Goal: Task Accomplishment & Management: Manage account settings

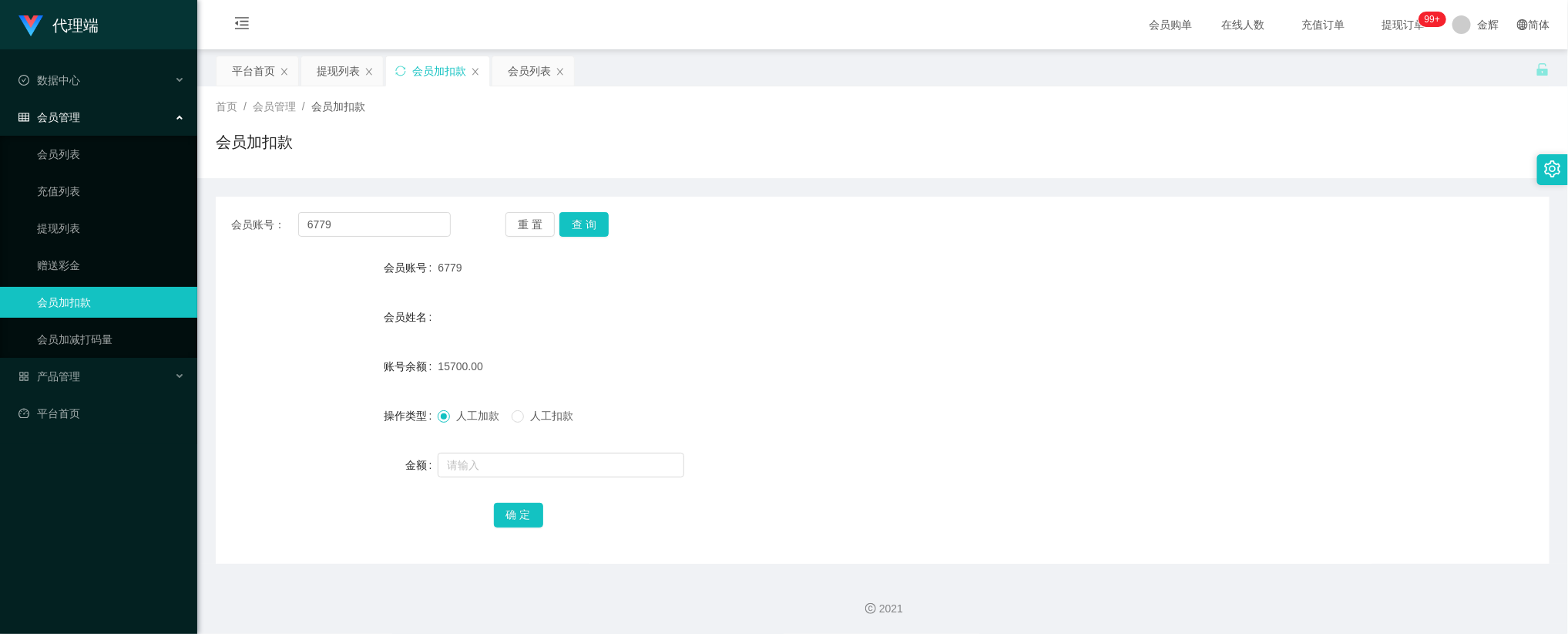
click at [1410, 141] on div "会员加扣款" at bounding box center [882, 147] width 1334 height 35
click at [547, 227] on button "重 置" at bounding box center [530, 224] width 49 height 24
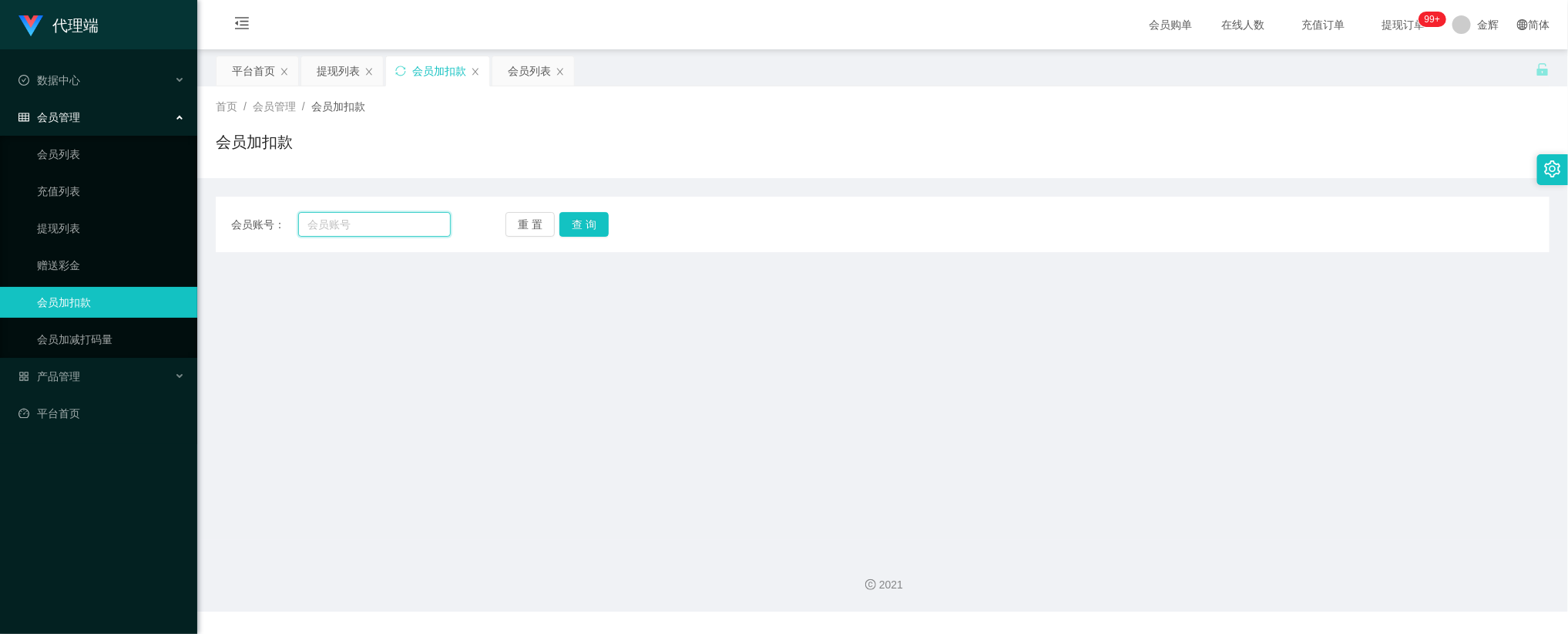
click at [359, 226] on input "text" at bounding box center [374, 224] width 153 height 24
type input "6779"
click at [581, 220] on button "查 询" at bounding box center [583, 224] width 49 height 24
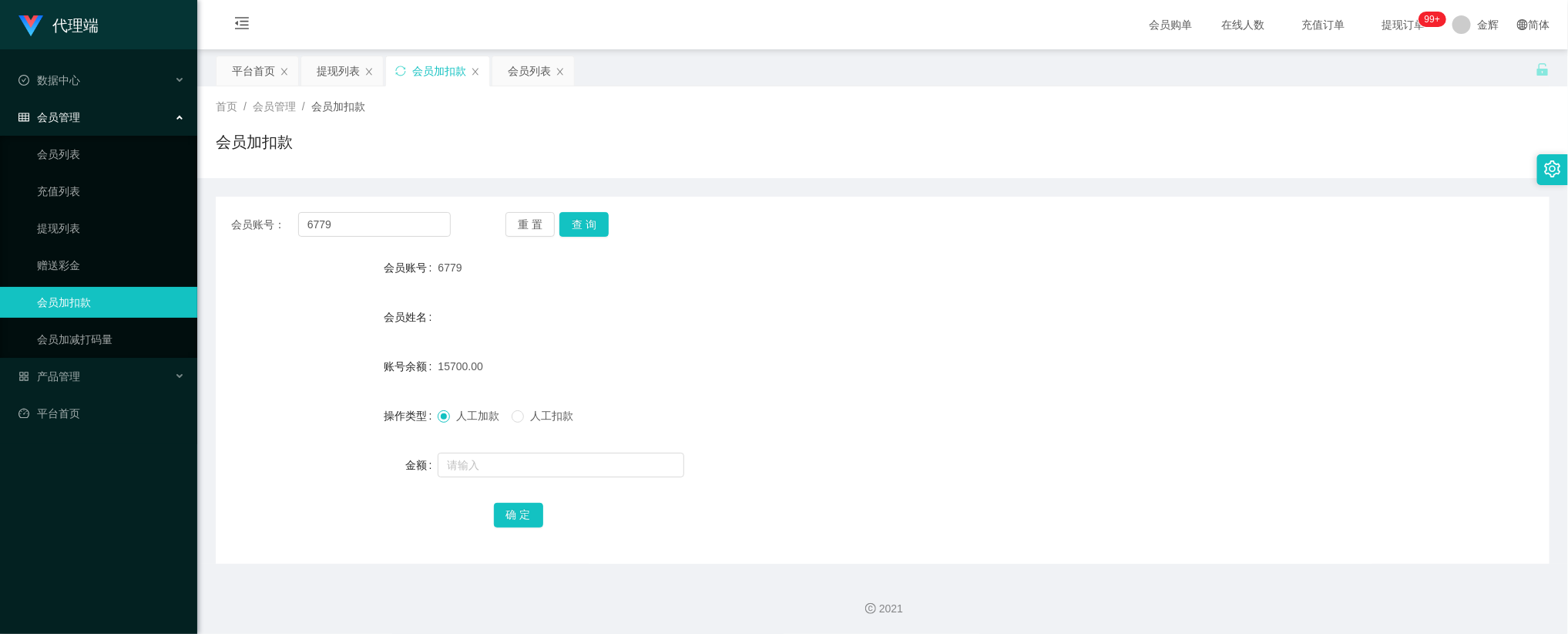
click at [767, 155] on div "会员加扣款" at bounding box center [882, 147] width 1334 height 35
click at [1243, 188] on div "会员账号： 6779 重 置 查 询 会员账号 6779 会员姓名 账号余额 15700.00 操作类型 人工加款 人工扣款 金额 确 定" at bounding box center [882, 370] width 1334 height 385
click at [356, 230] on input "6779" at bounding box center [374, 224] width 153 height 24
click at [79, 141] on link "会员列表" at bounding box center [110, 154] width 148 height 31
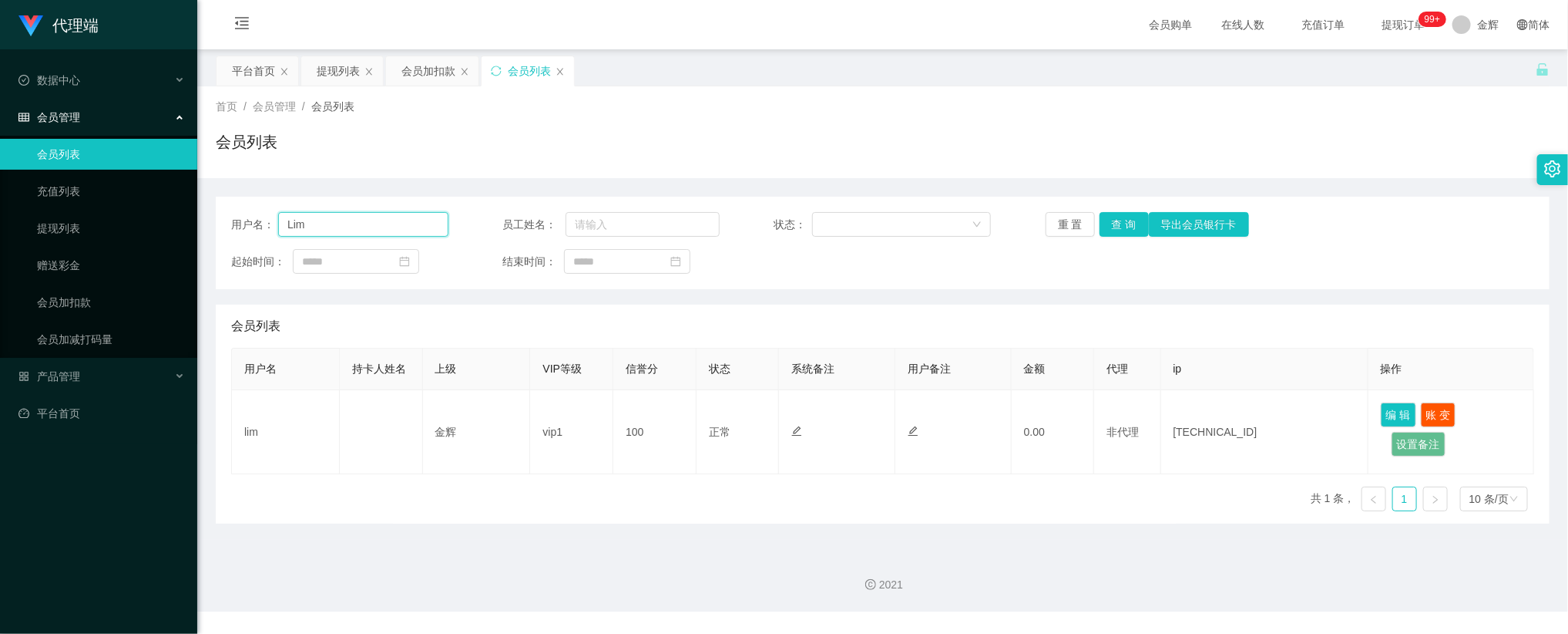
click at [384, 225] on input "Lim" at bounding box center [364, 224] width 171 height 24
paste input "6779"
click at [1131, 226] on button "查 询" at bounding box center [1124, 224] width 49 height 24
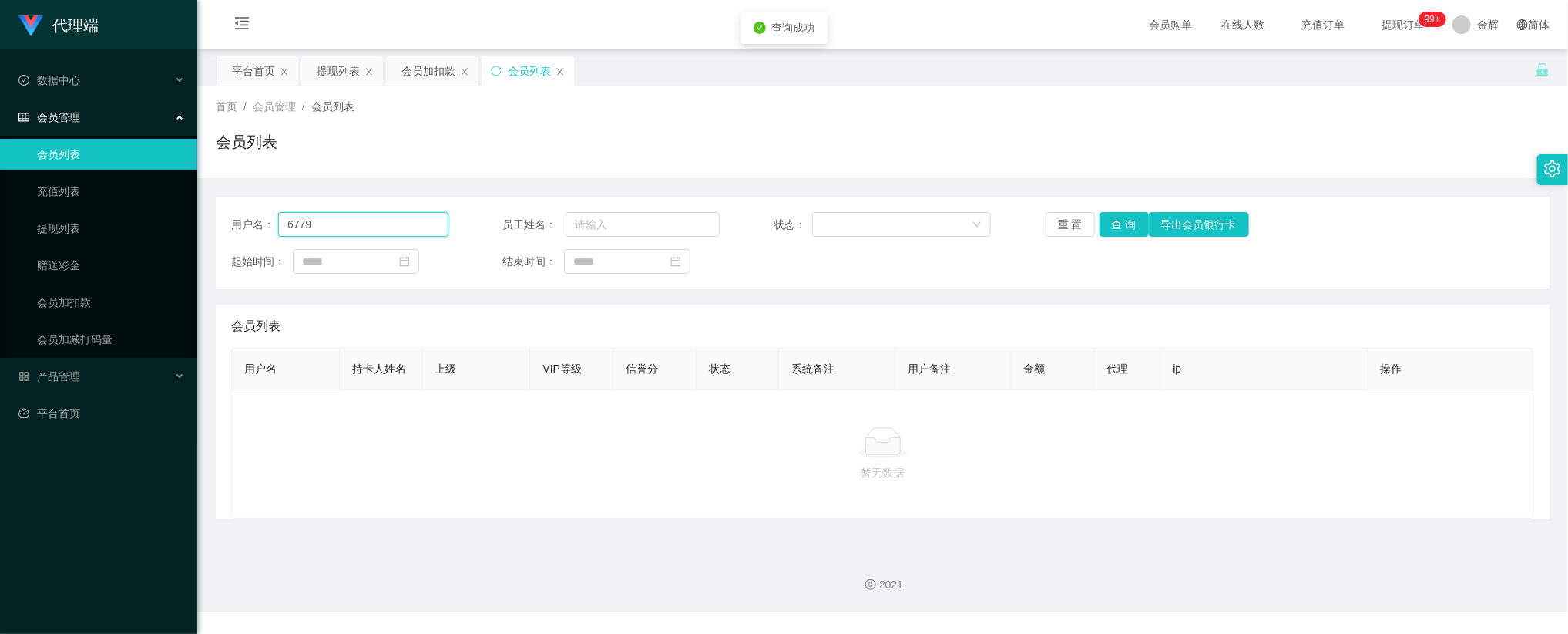
click at [419, 223] on input "6779" at bounding box center [364, 224] width 171 height 24
type input "6"
click at [1477, 22] on span "金辉" at bounding box center [1488, 24] width 22 height 49
click at [1485, 65] on span "退出登录" at bounding box center [1484, 67] width 43 height 13
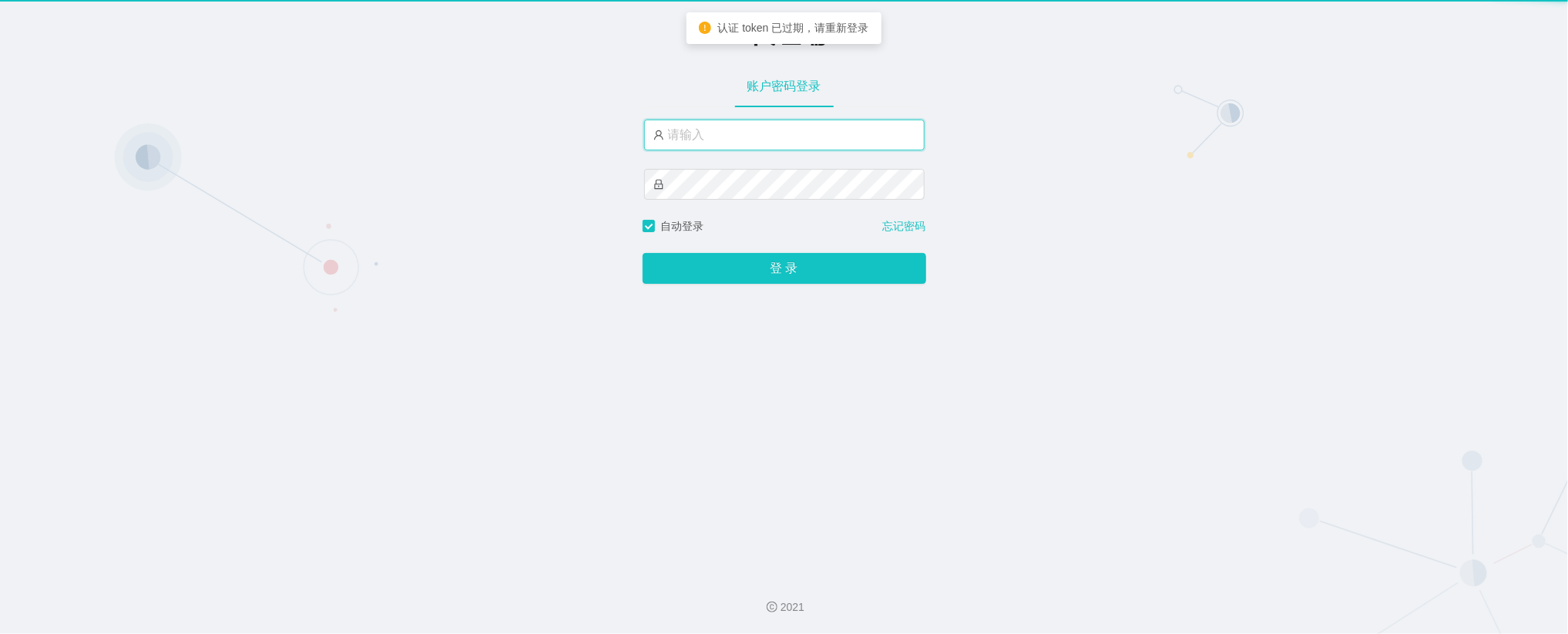
type input "金辉"
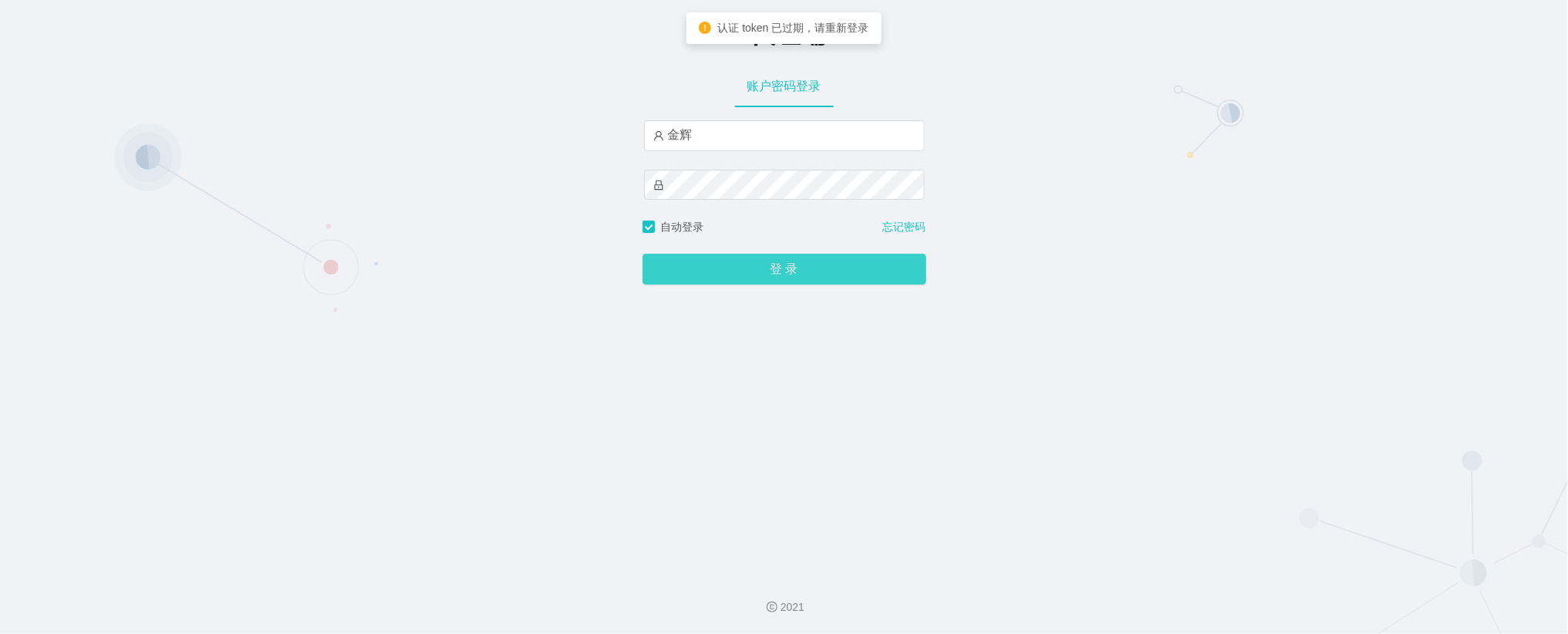
click at [738, 274] on button "登 录" at bounding box center [784, 269] width 284 height 31
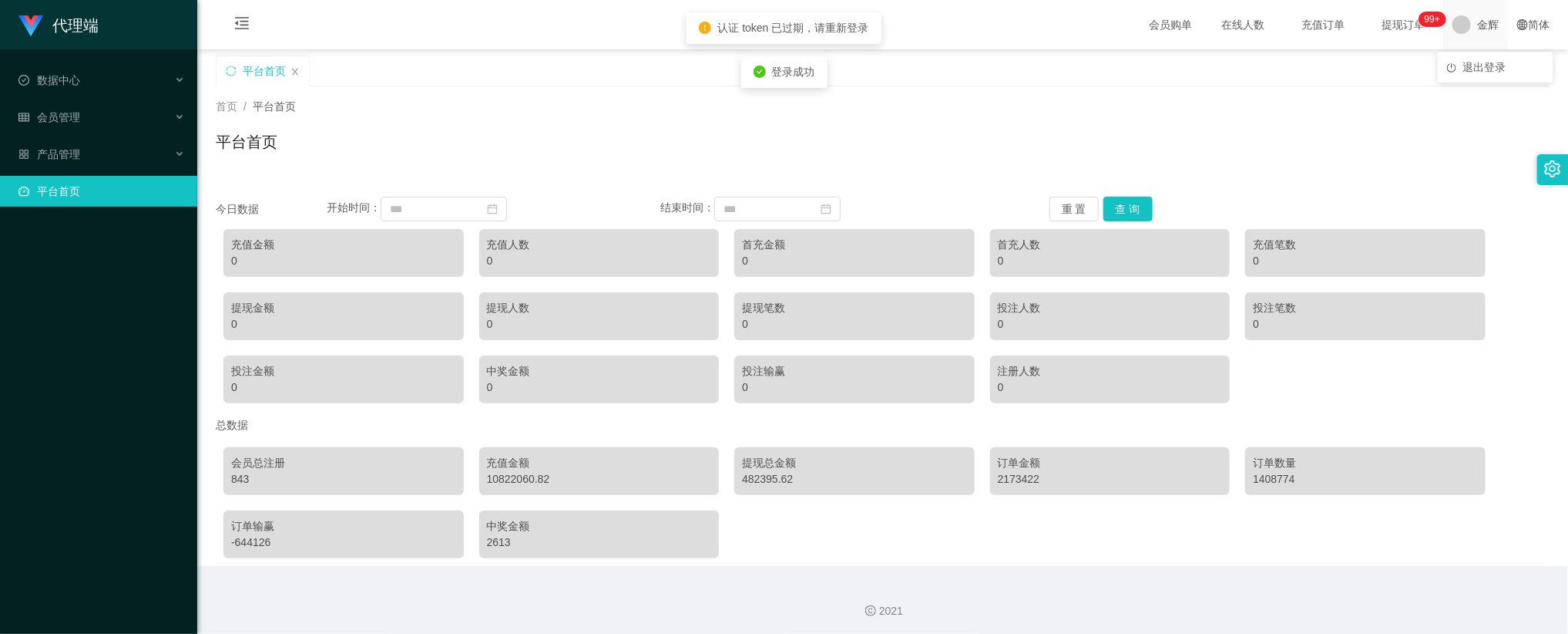
click at [1467, 26] on div "金辉" at bounding box center [1476, 24] width 65 height 49
click at [1487, 75] on div "平台首页" at bounding box center [875, 82] width 1319 height 53
click at [1452, 26] on span at bounding box center [1461, 24] width 19 height 19
click at [1495, 73] on span "退出登录" at bounding box center [1484, 67] width 43 height 13
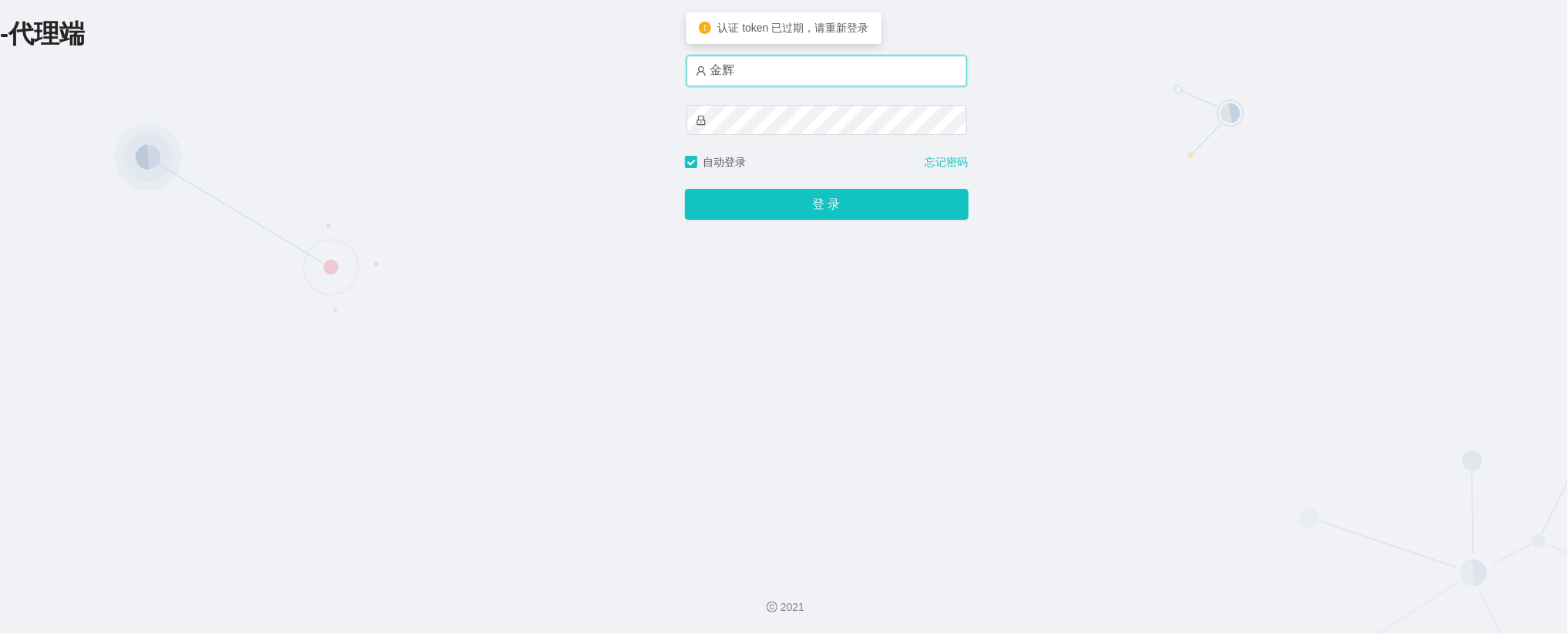
click at [784, 84] on input "金辉" at bounding box center [827, 71] width 280 height 31
type input "admin"
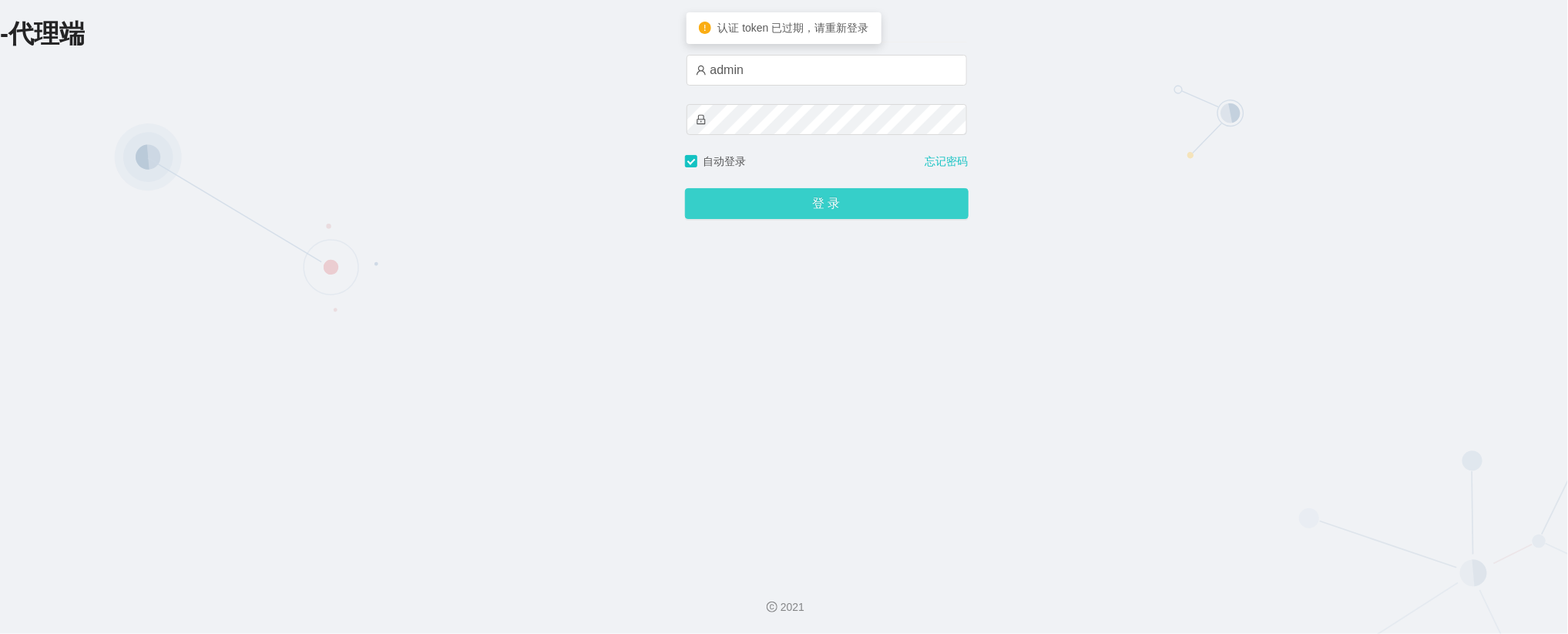
click at [784, 199] on button "登 录" at bounding box center [827, 203] width 284 height 31
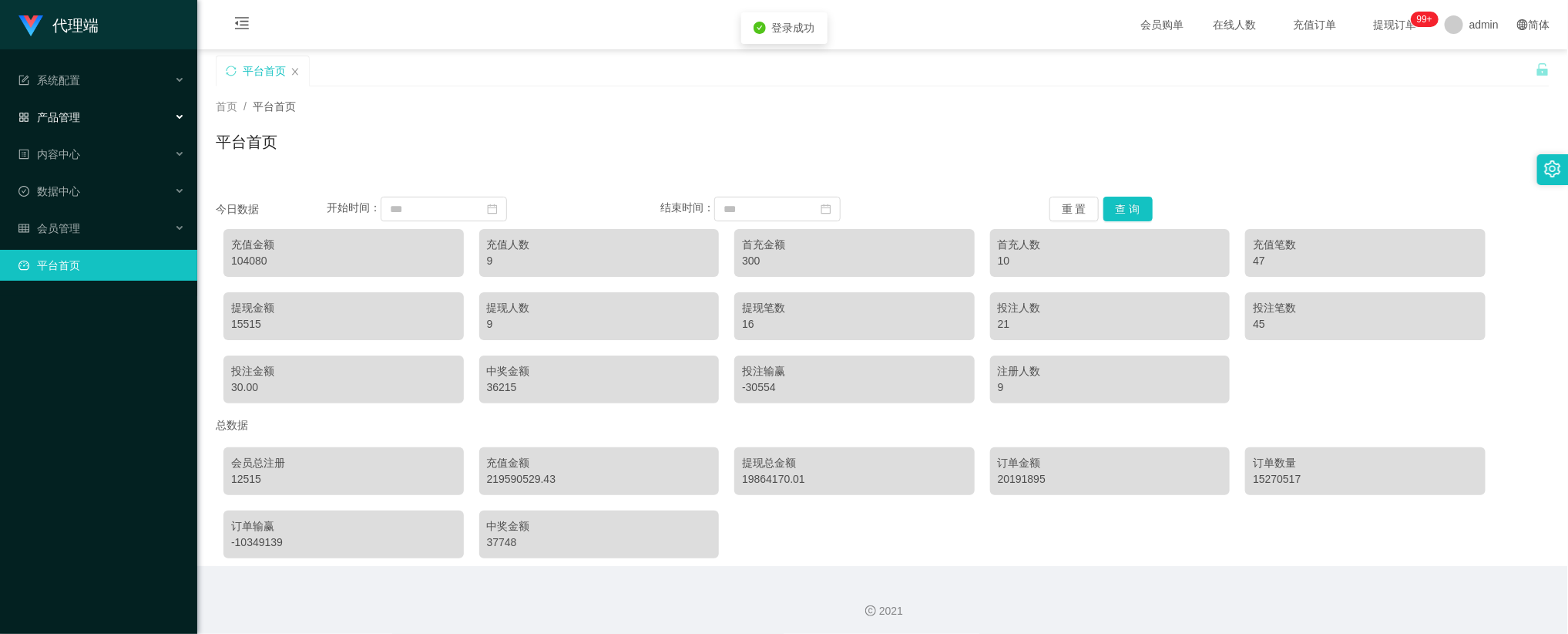
click at [85, 117] on div "产品管理" at bounding box center [99, 117] width 197 height 31
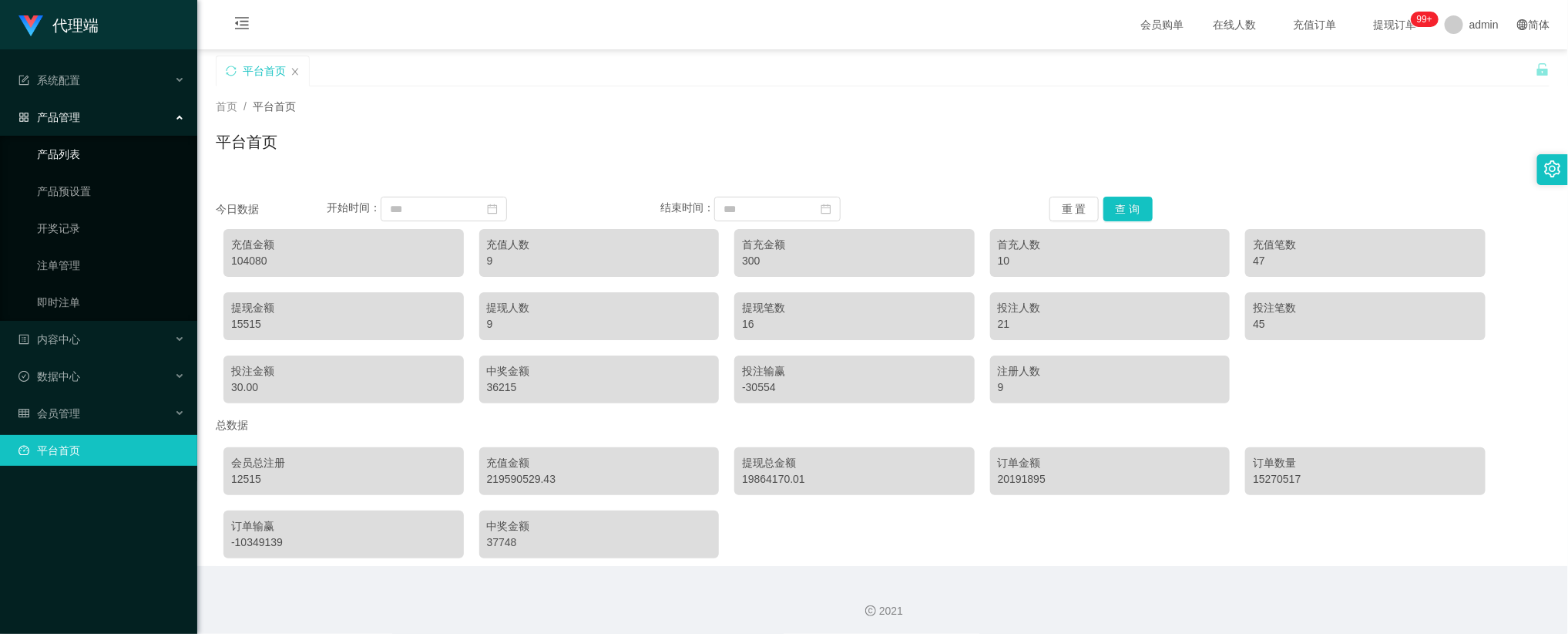
click at [79, 155] on link "产品列表" at bounding box center [110, 154] width 148 height 31
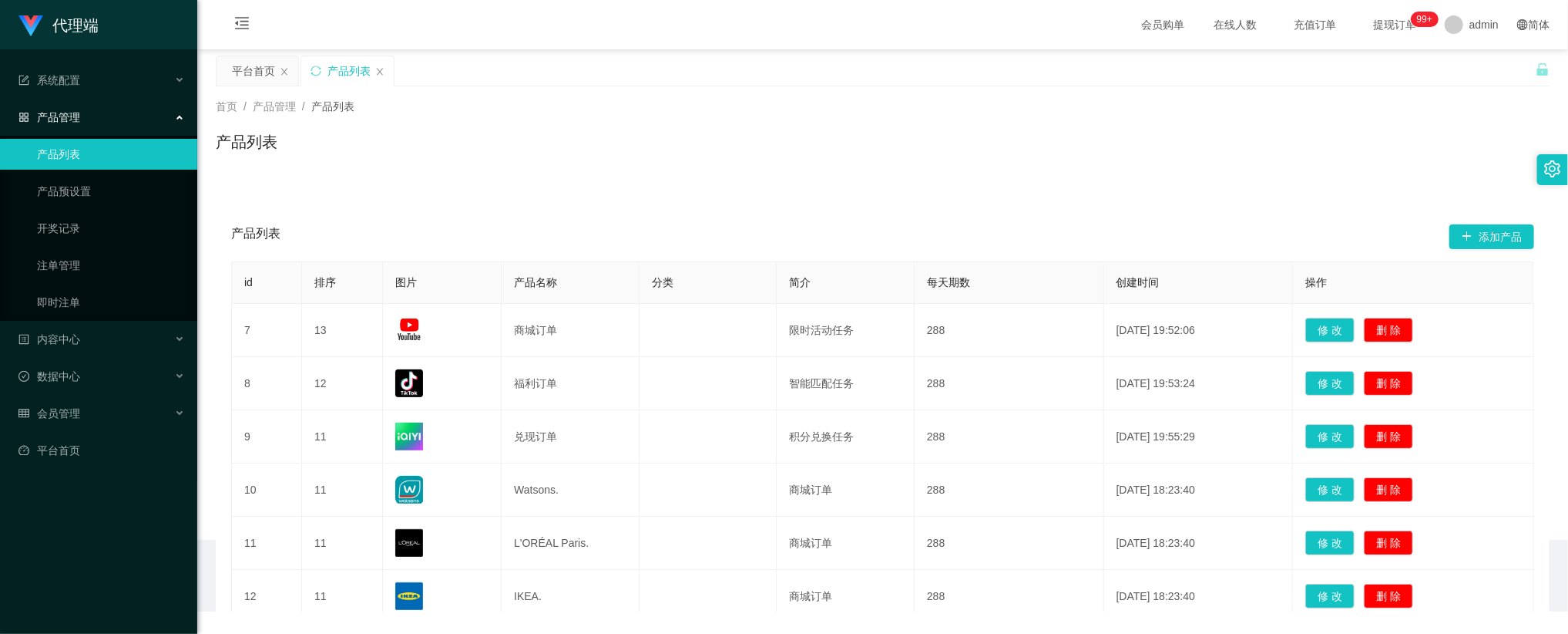
click at [92, 111] on div "产品管理" at bounding box center [99, 117] width 197 height 31
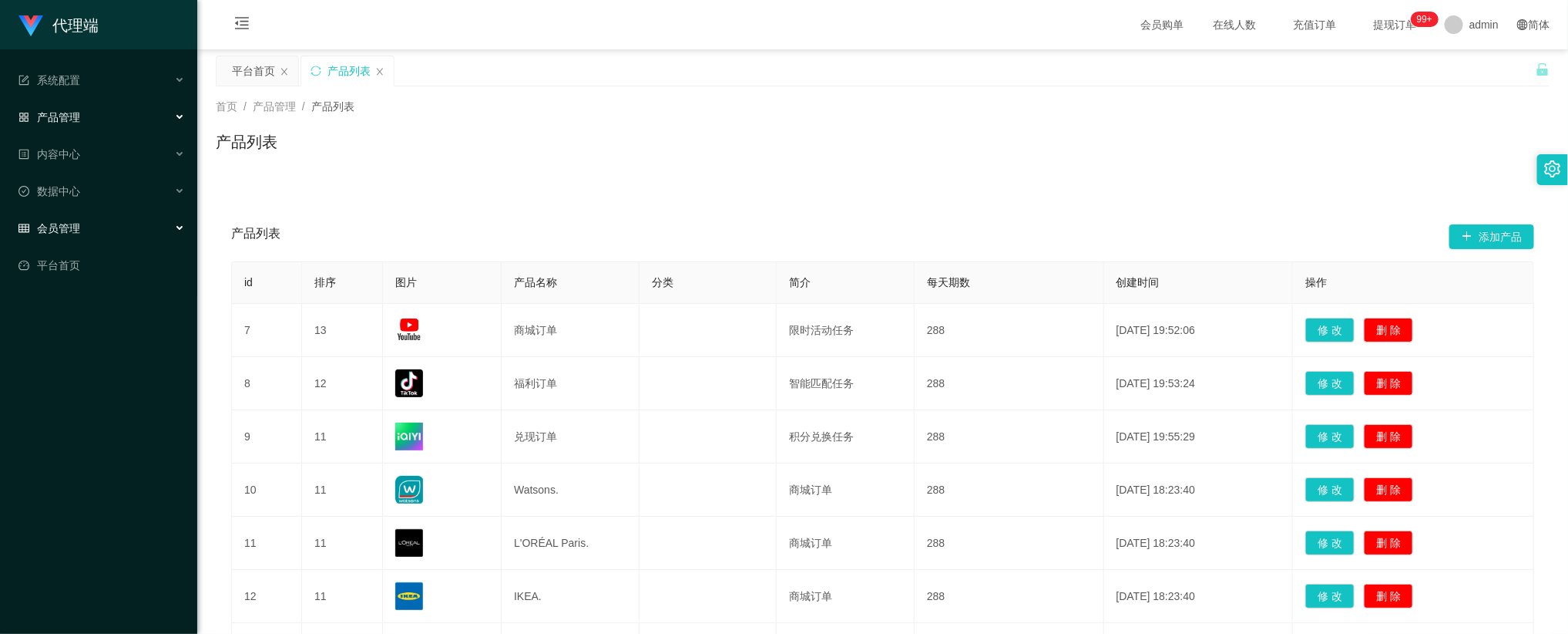
click at [79, 222] on span "会员管理" at bounding box center [49, 228] width 62 height 13
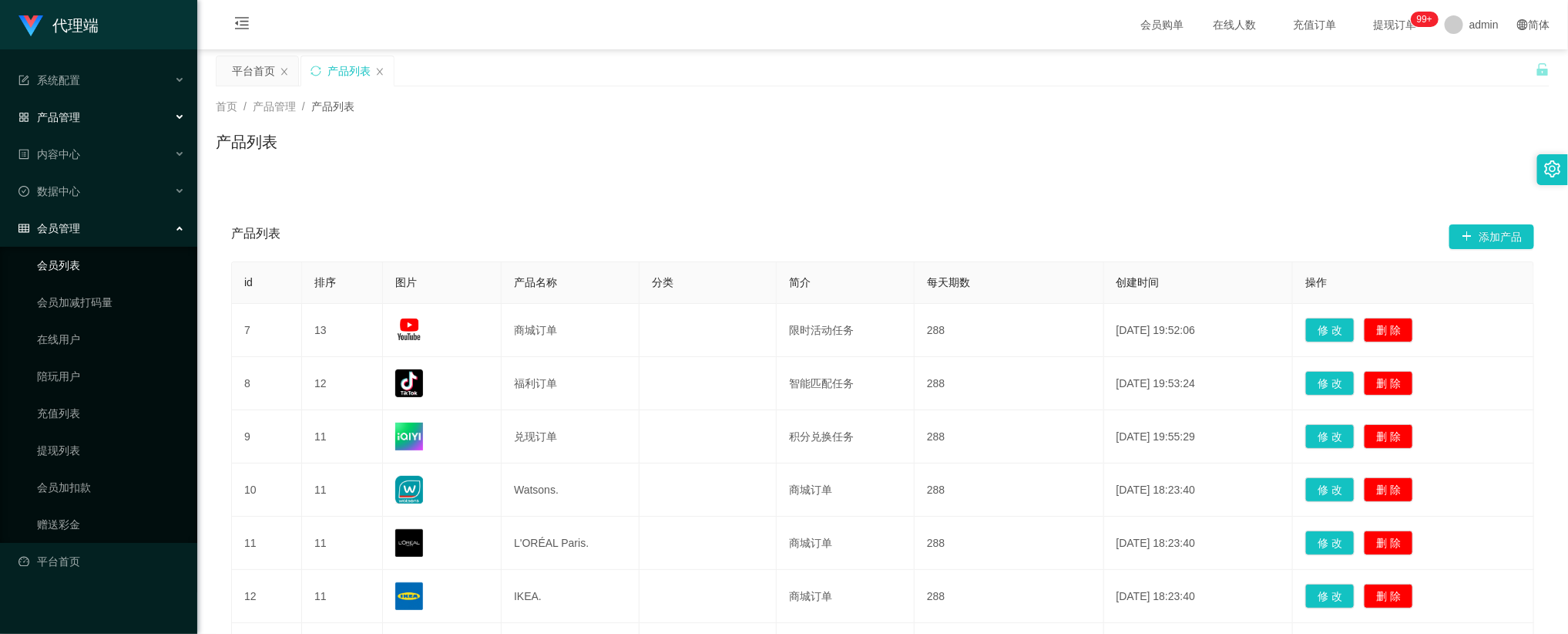
click at [89, 250] on link "会员列表" at bounding box center [110, 265] width 148 height 31
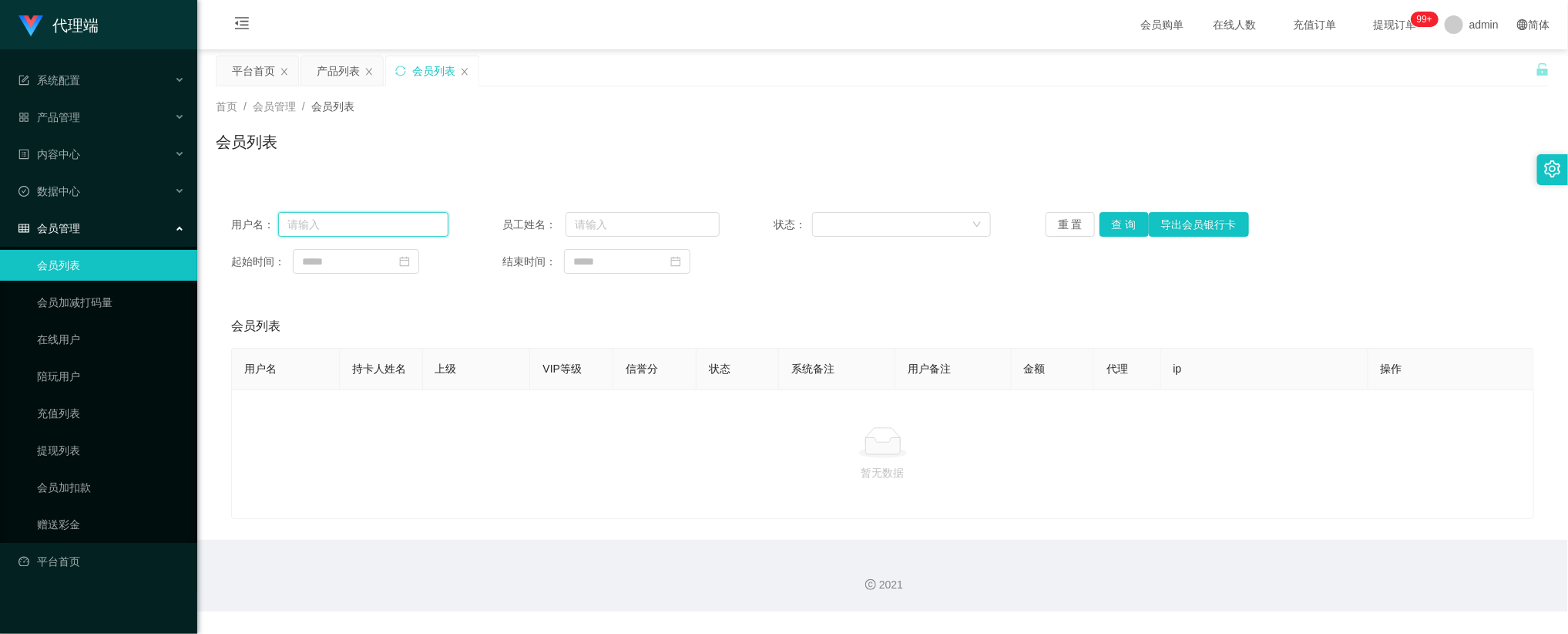
click at [367, 230] on input "text" at bounding box center [364, 224] width 171 height 24
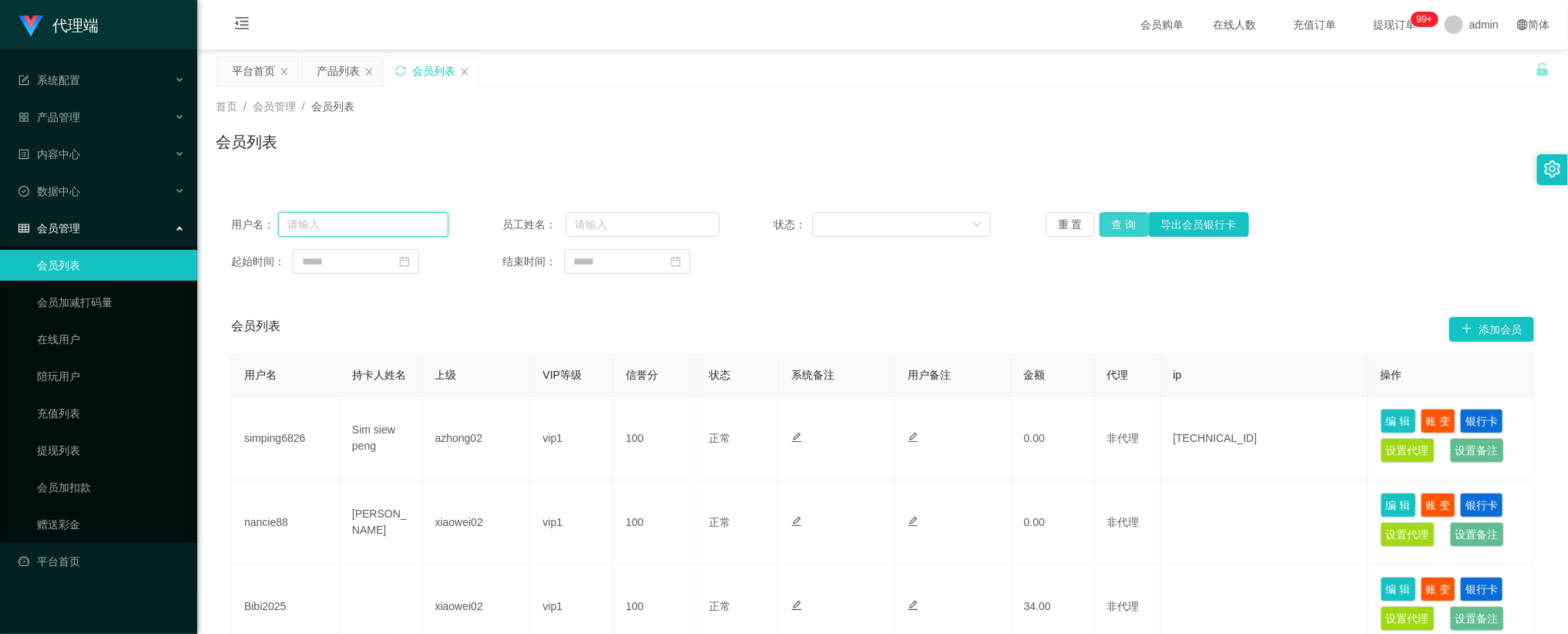
paste input "6779"
type input "6779"
click at [1117, 221] on button "查 询" at bounding box center [1124, 224] width 49 height 24
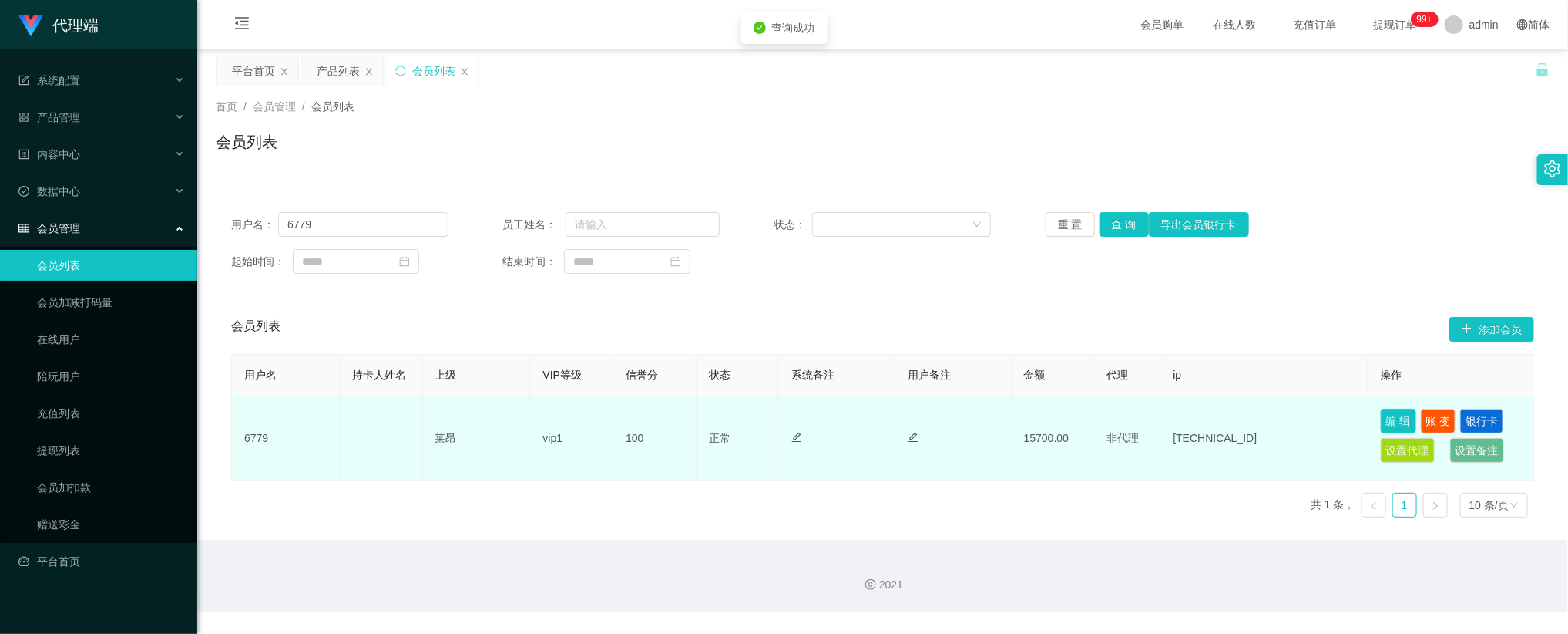
click at [1406, 421] on button "编 辑" at bounding box center [1397, 420] width 35 height 24
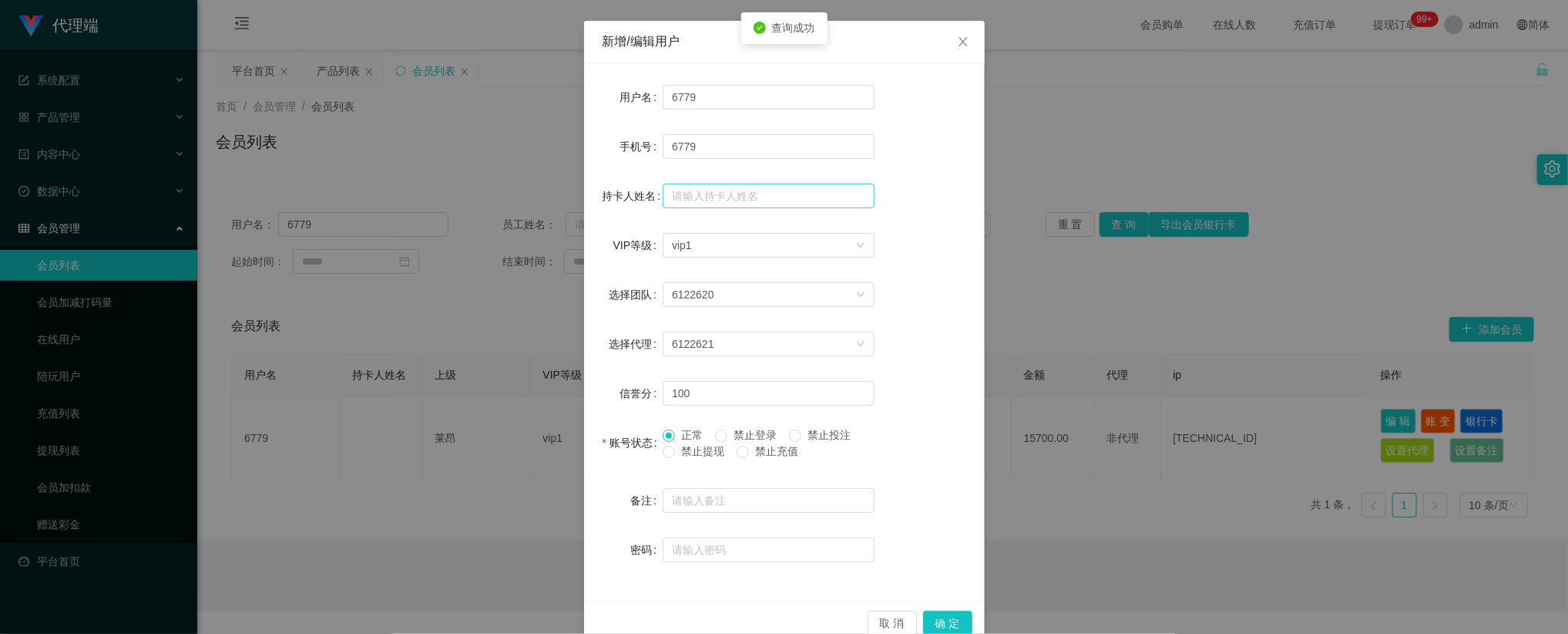
scroll to position [84, 0]
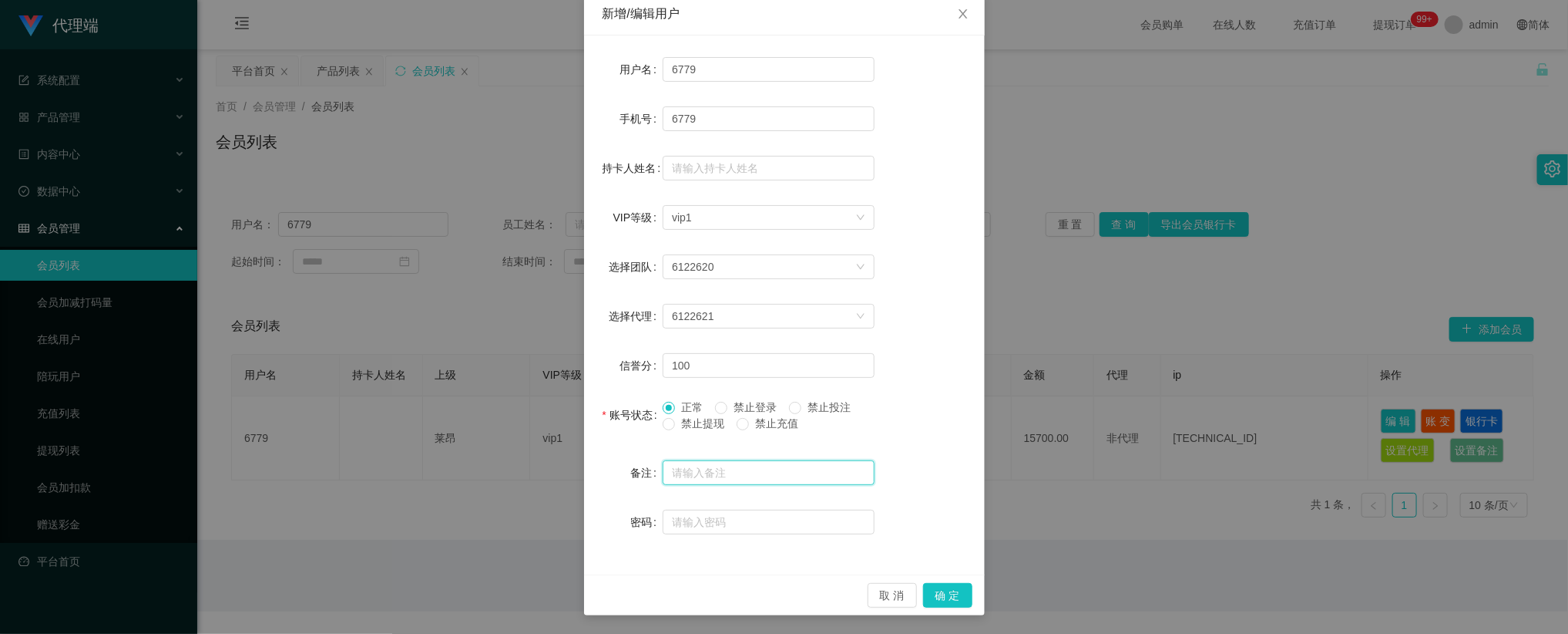
click at [694, 470] on input "text" at bounding box center [768, 471] width 212 height 24
click at [696, 521] on input "text" at bounding box center [768, 521] width 212 height 24
type input "123123"
click at [923, 587] on button "确 定" at bounding box center [947, 594] width 49 height 24
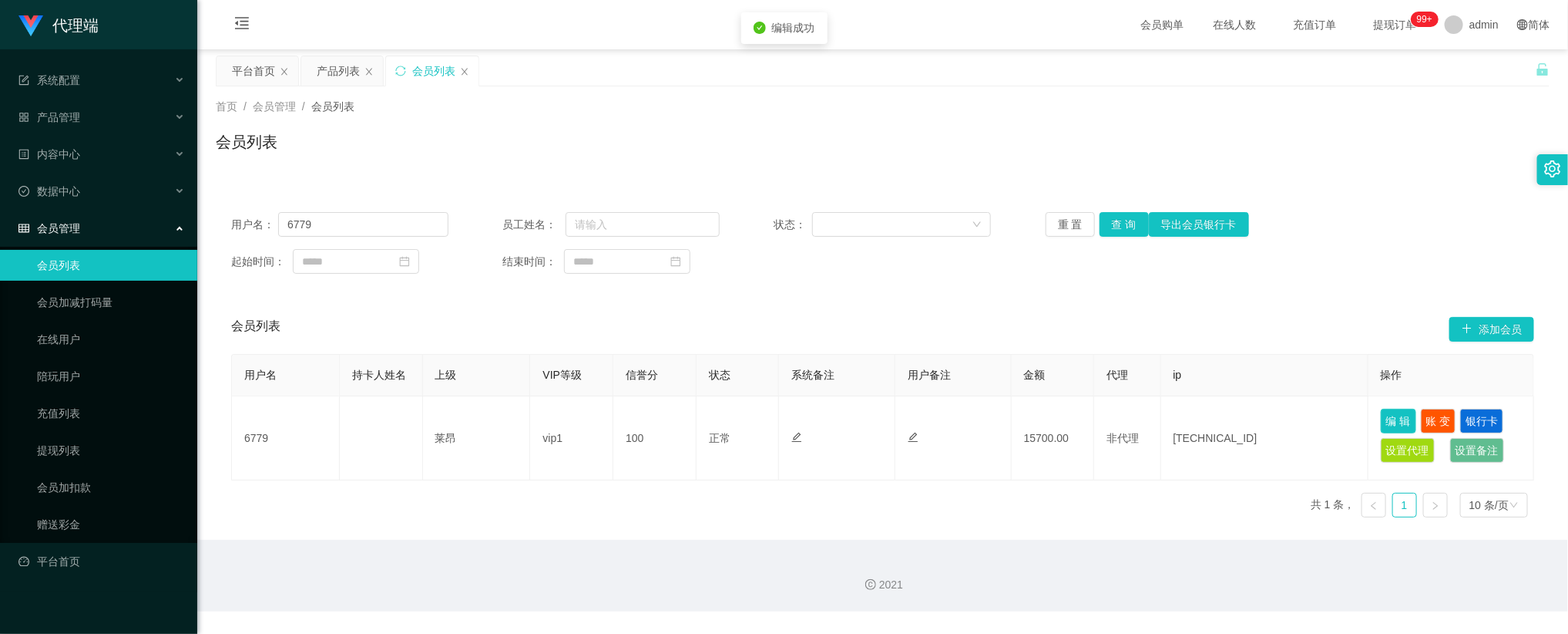
scroll to position [7, 0]
click at [1306, 190] on div "用户名： 6779 员工姓名： 状态： 重 置 查 询 导出会员银行卡 起始时间： 结束时间： 会员列表 添加会员 用户名 持卡人姓名 上级 VIP等级 信誉…" at bounding box center [882, 353] width 1334 height 351
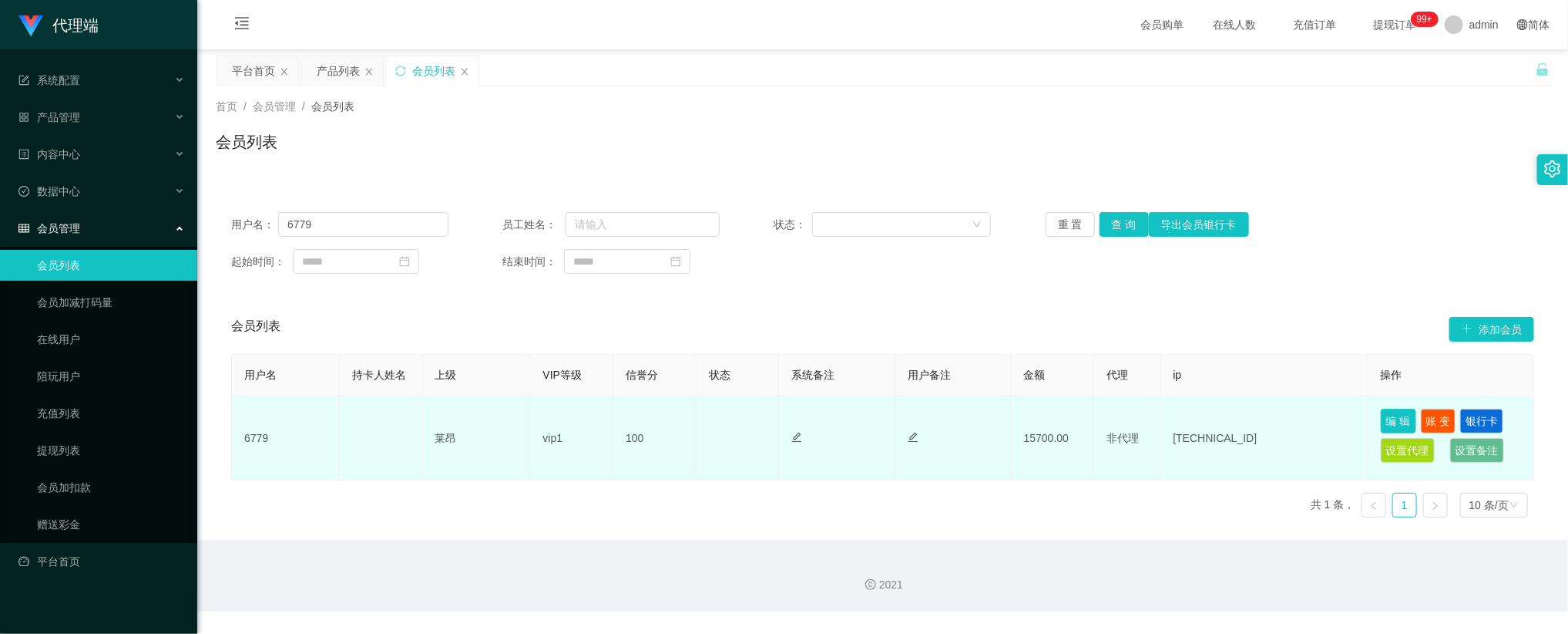
click at [1399, 426] on button "编 辑" at bounding box center [1397, 420] width 35 height 24
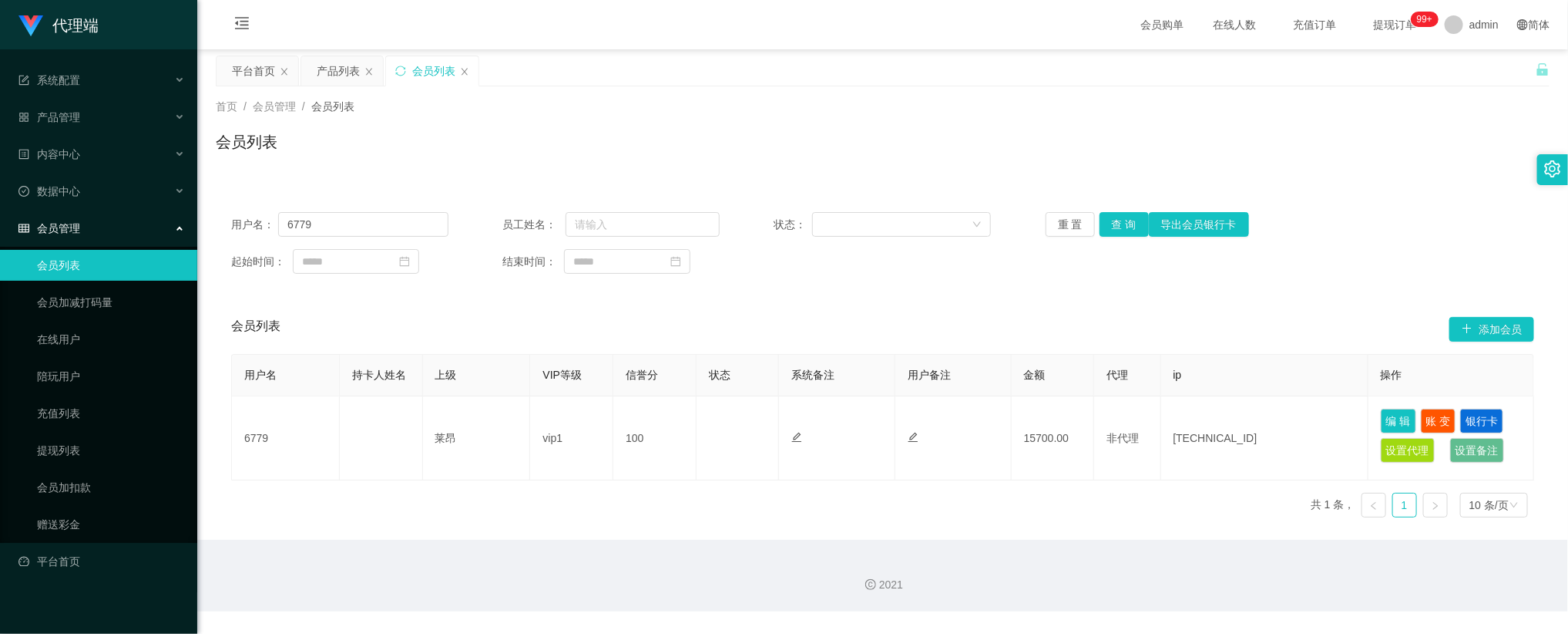
click at [1387, 149] on div "会员列表" at bounding box center [882, 147] width 1334 height 35
click at [98, 477] on link "会员加扣款" at bounding box center [110, 487] width 148 height 31
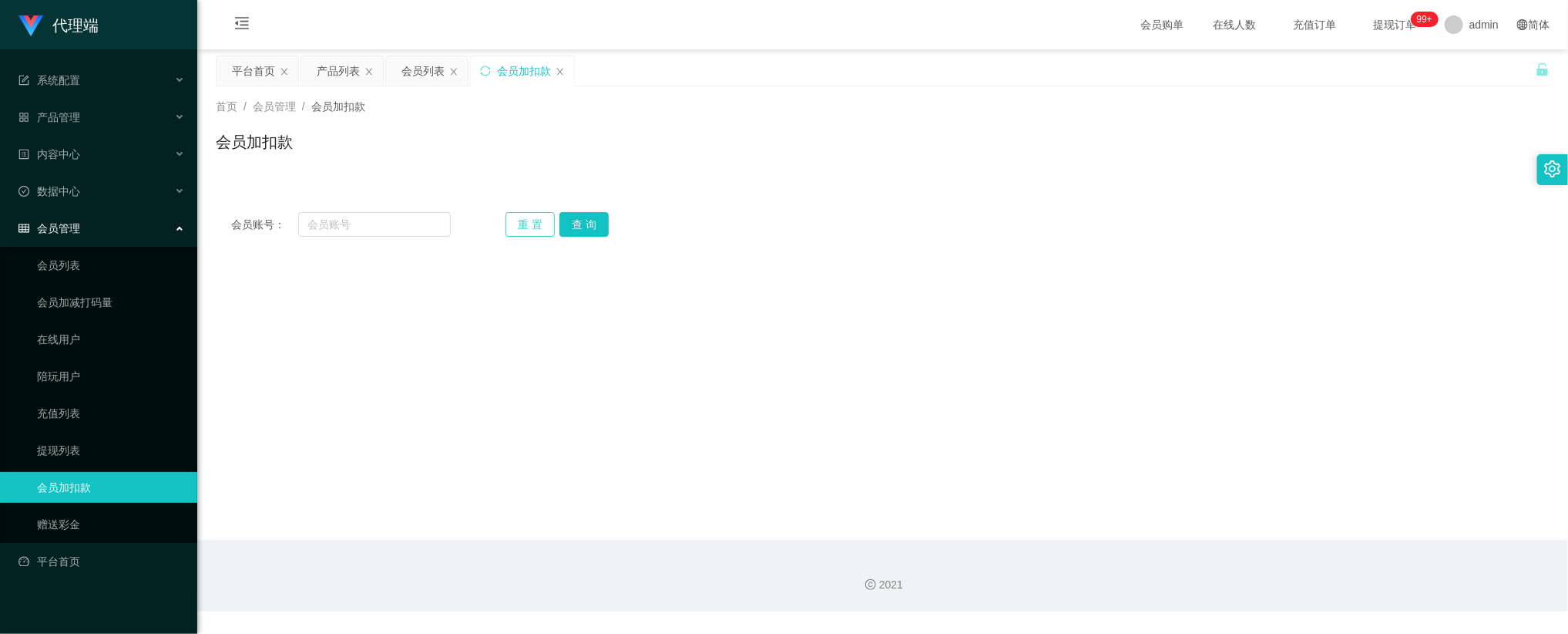
click at [523, 217] on button "重 置" at bounding box center [530, 224] width 49 height 24
click at [415, 225] on input "text" at bounding box center [374, 224] width 153 height 24
paste input "6779"
type input "6779"
click at [578, 216] on button "查 询" at bounding box center [583, 224] width 49 height 24
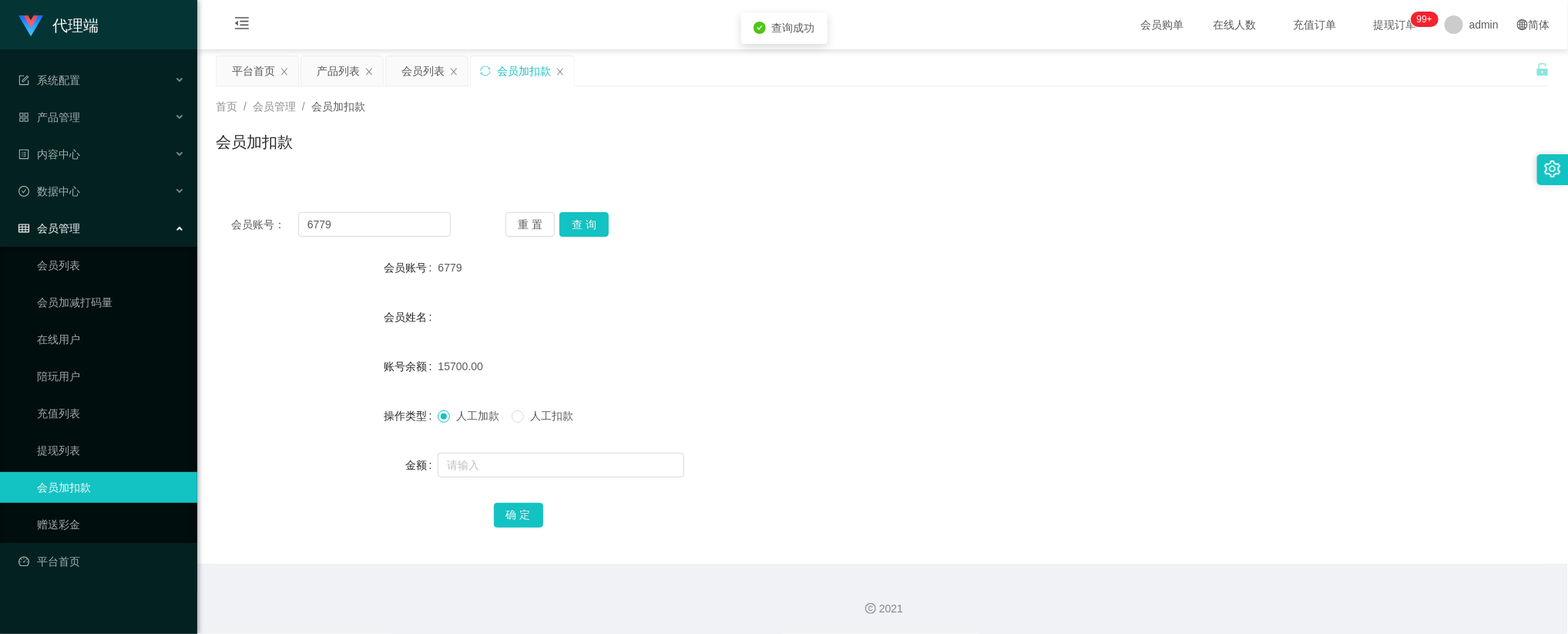
click at [889, 253] on div "6779" at bounding box center [827, 268] width 778 height 31
click at [93, 331] on link "在线用户" at bounding box center [110, 339] width 148 height 31
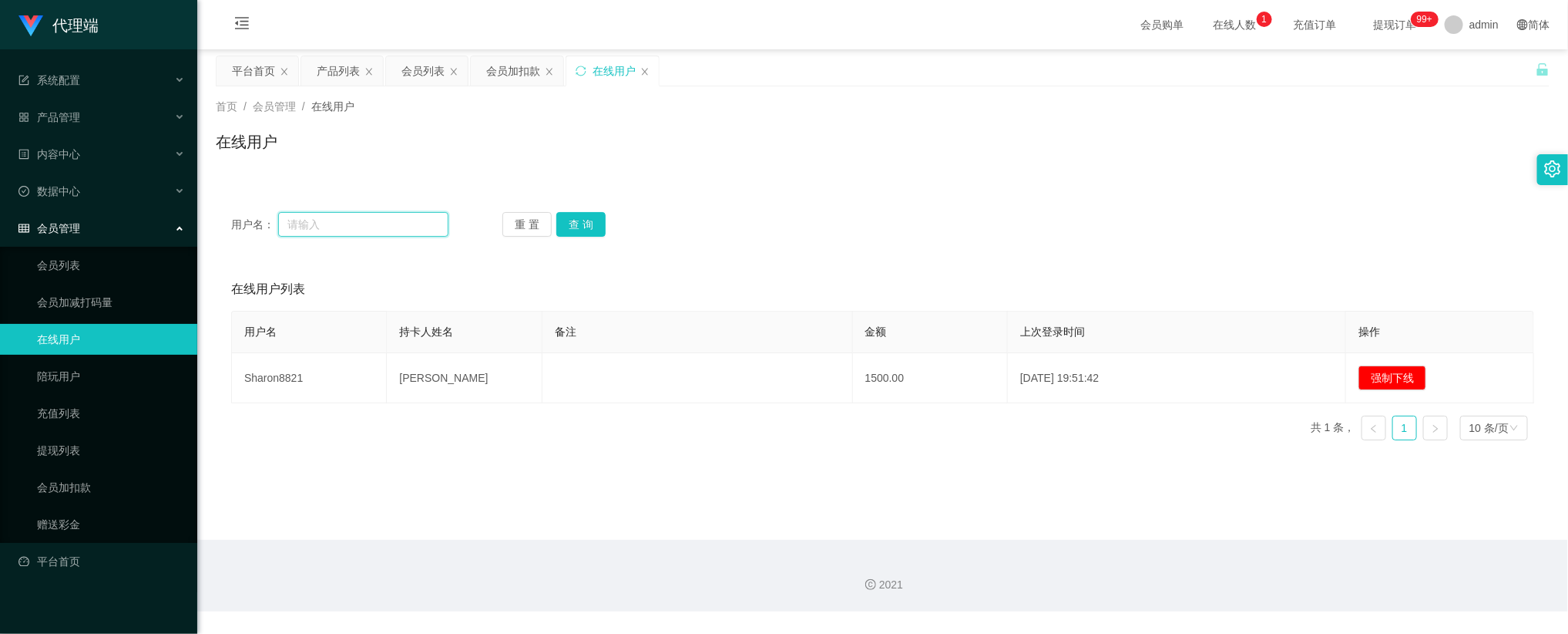
click at [346, 225] on input "text" at bounding box center [364, 224] width 171 height 24
paste input "6779"
type input "6779"
click at [585, 225] on button "查 询" at bounding box center [581, 224] width 49 height 24
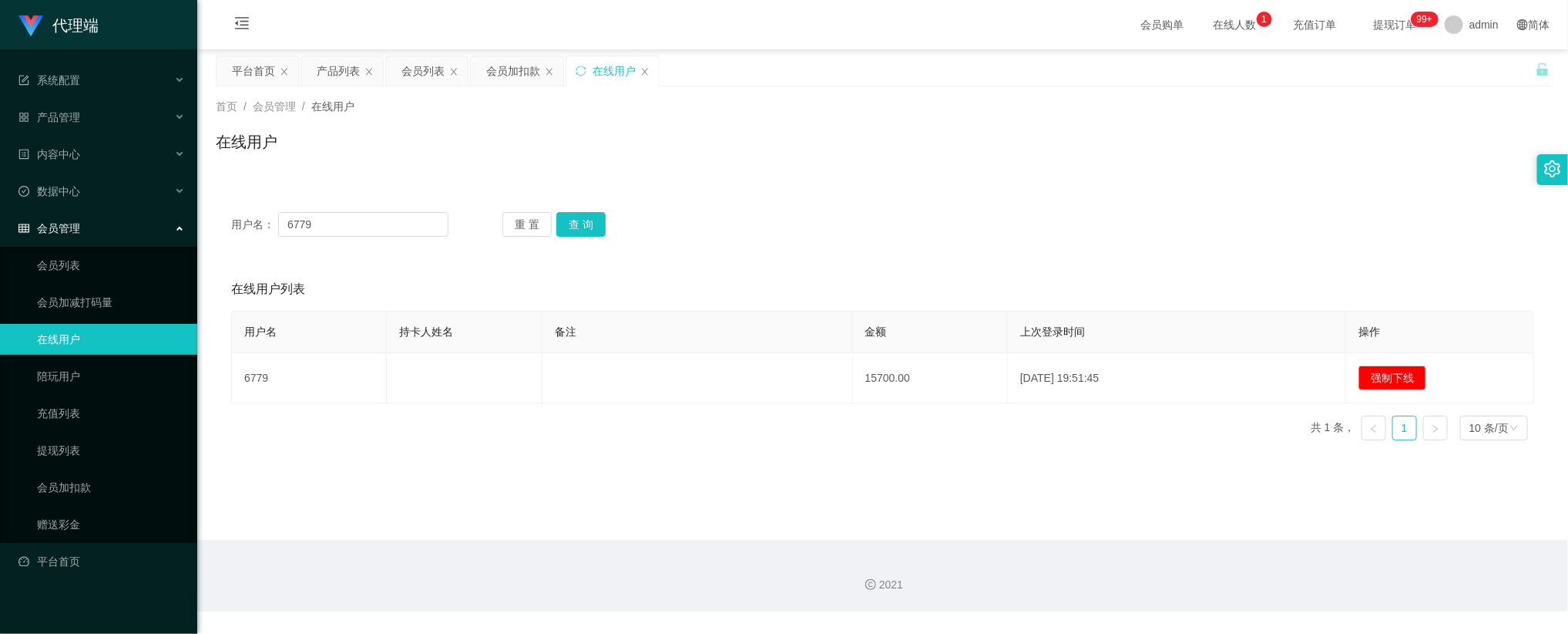
click at [733, 216] on div "用户名： 6779 重 置 查 询" at bounding box center [883, 224] width 1303 height 24
click at [768, 213] on div "用户名： 6779 重 置 查 询" at bounding box center [883, 224] width 1303 height 24
click at [525, 221] on button "重 置" at bounding box center [527, 224] width 49 height 24
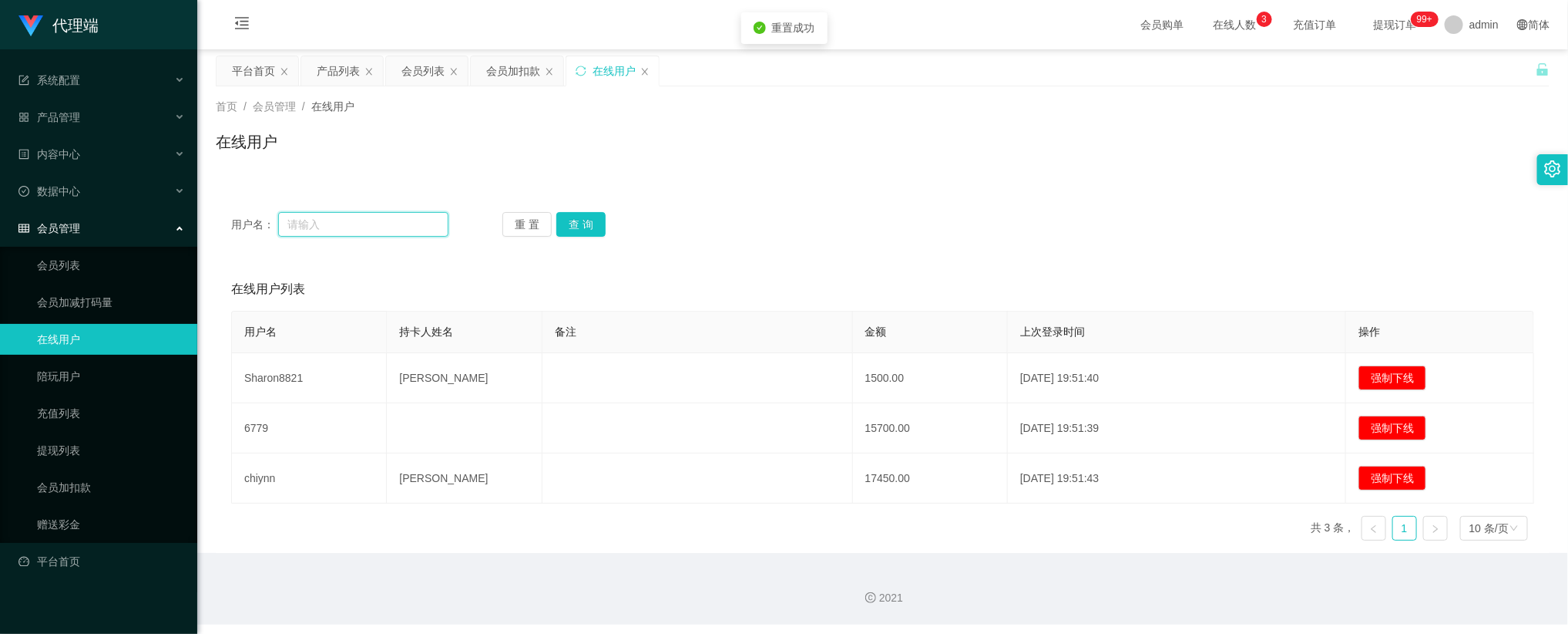
click at [391, 223] on input "text" at bounding box center [364, 224] width 171 height 24
click at [569, 233] on button "查 询" at bounding box center [581, 224] width 49 height 24
